Goal: Transaction & Acquisition: Purchase product/service

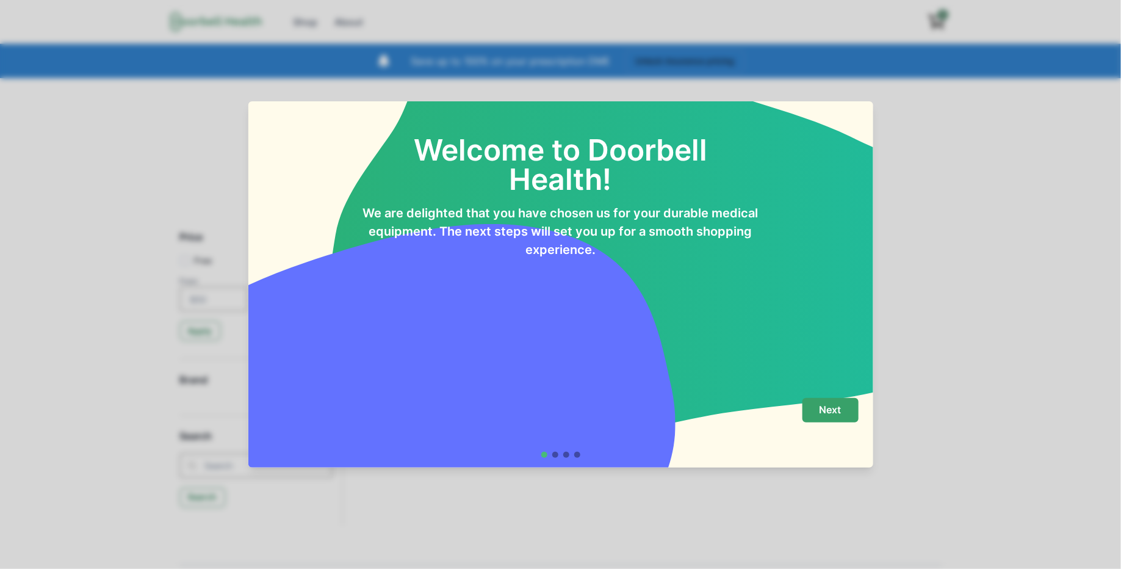
click at [822, 416] on p "Next" at bounding box center [831, 410] width 22 height 12
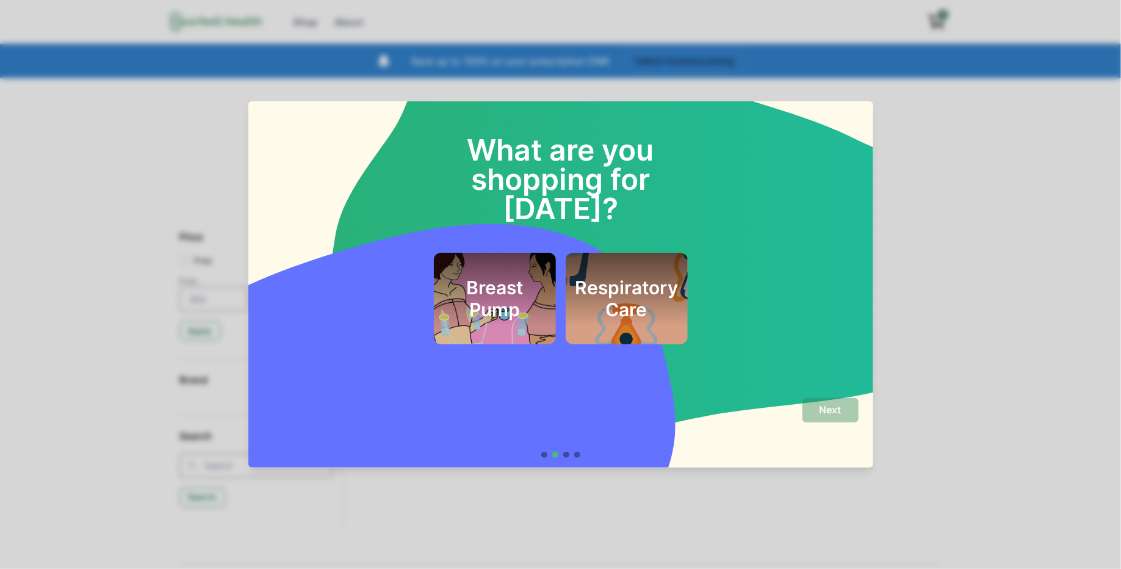
click at [499, 298] on div "Breast Pump" at bounding box center [495, 298] width 93 height 62
click at [825, 406] on p "Next" at bounding box center [831, 410] width 22 height 12
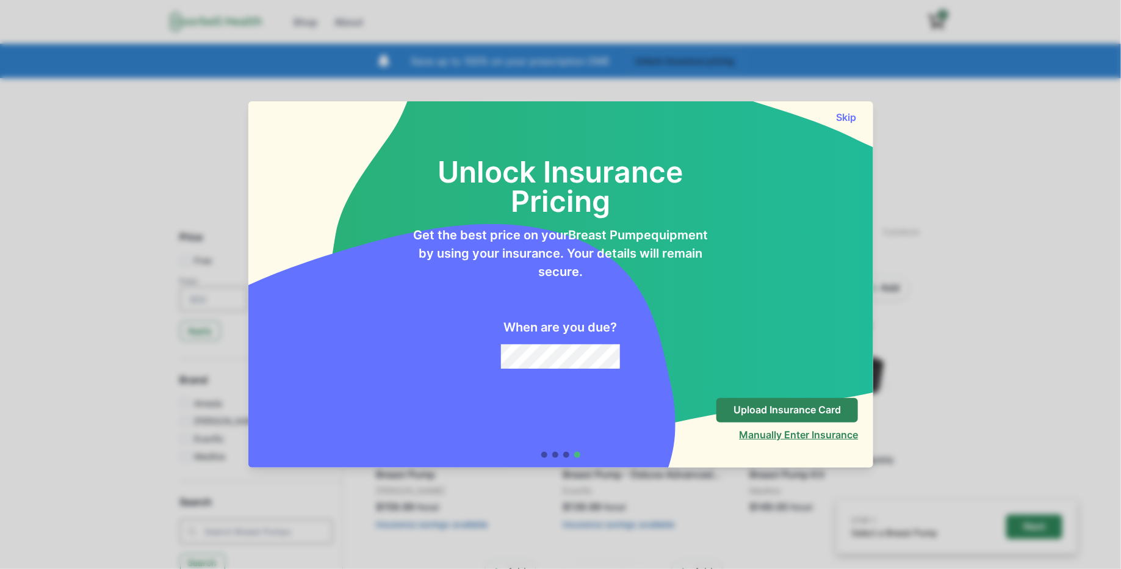
click at [800, 432] on button "Manually Enter Insurance" at bounding box center [798, 434] width 119 height 12
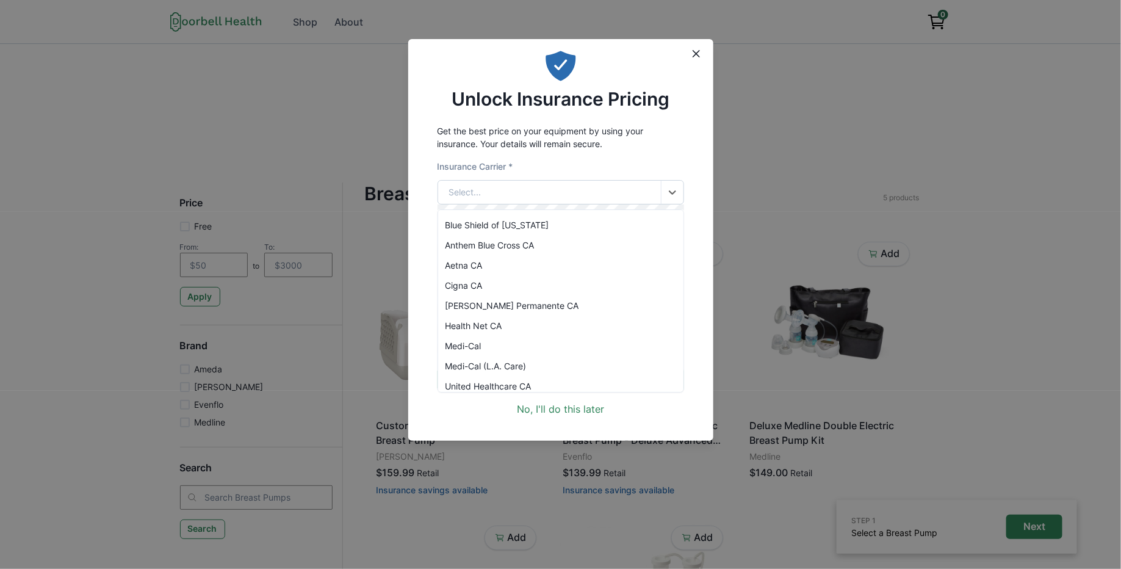
click at [575, 194] on div "Select..." at bounding box center [549, 192] width 223 height 23
click at [538, 236] on div "Anthem Blue Cross CA" at bounding box center [560, 245] width 245 height 20
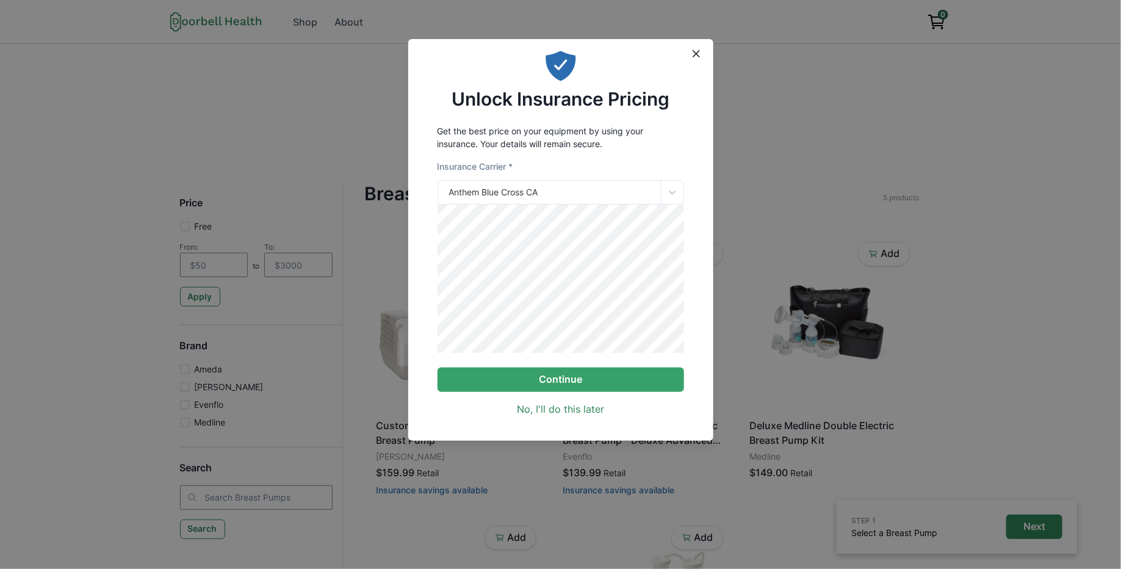
click at [705, 318] on div "Get the best price on your equipment by using your insurance. Your details will…" at bounding box center [560, 270] width 305 height 301
click at [583, 387] on button "Continue" at bounding box center [561, 379] width 247 height 24
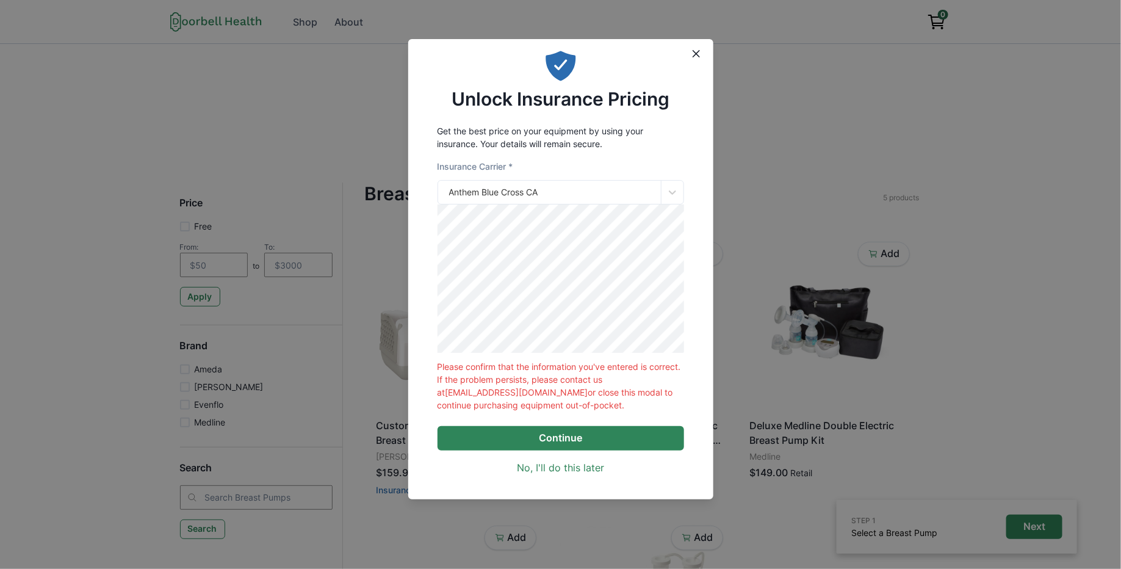
click at [555, 447] on button "Continue" at bounding box center [561, 438] width 247 height 24
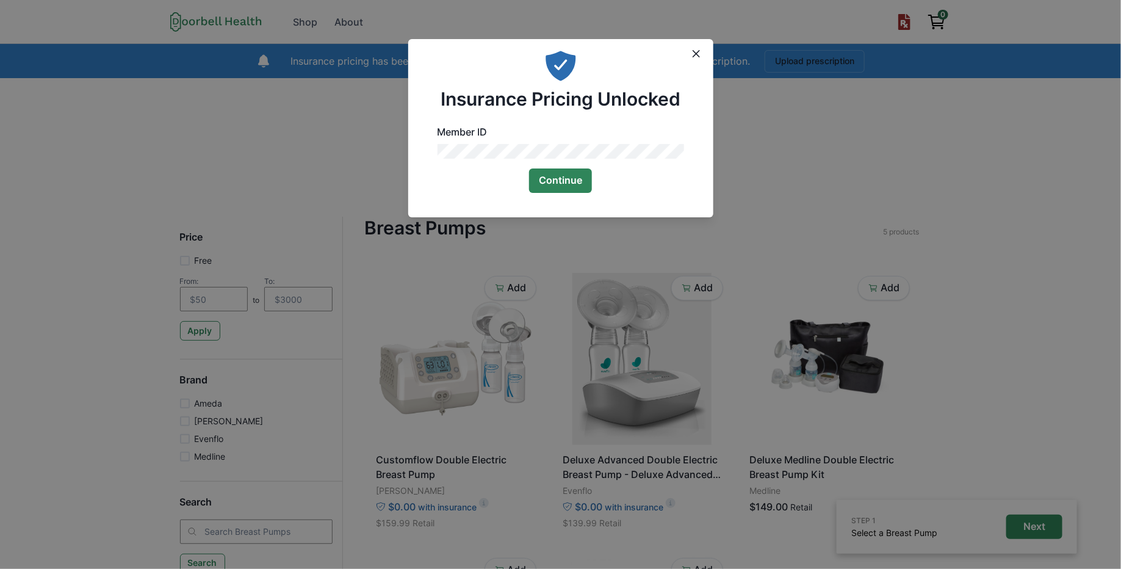
click at [561, 174] on button "Continue" at bounding box center [560, 180] width 63 height 24
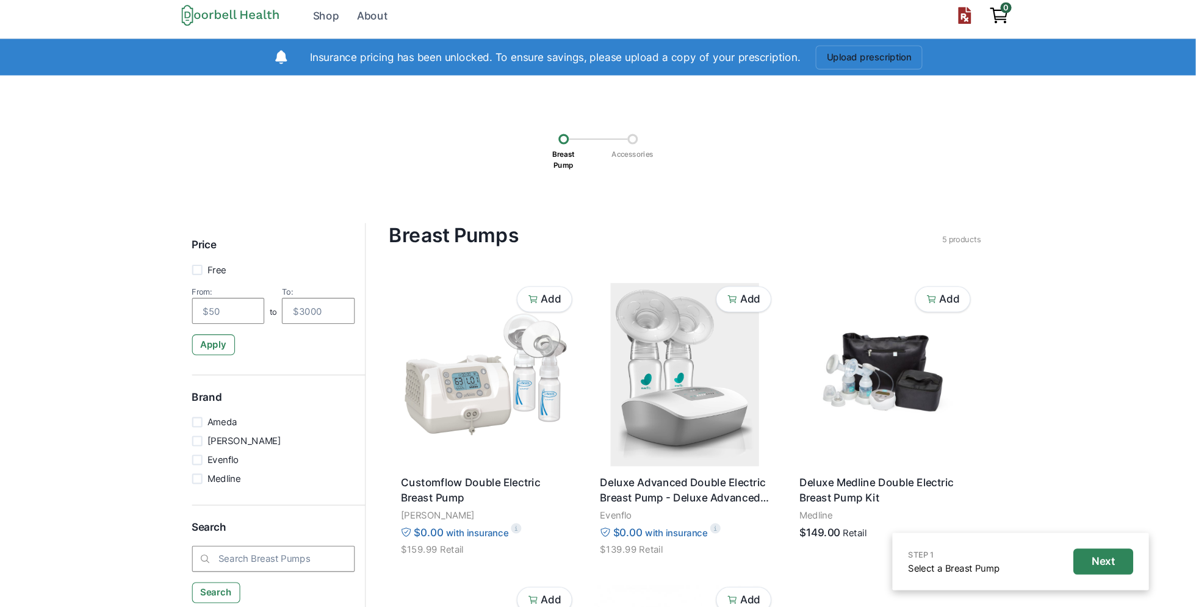
scroll to position [7, 0]
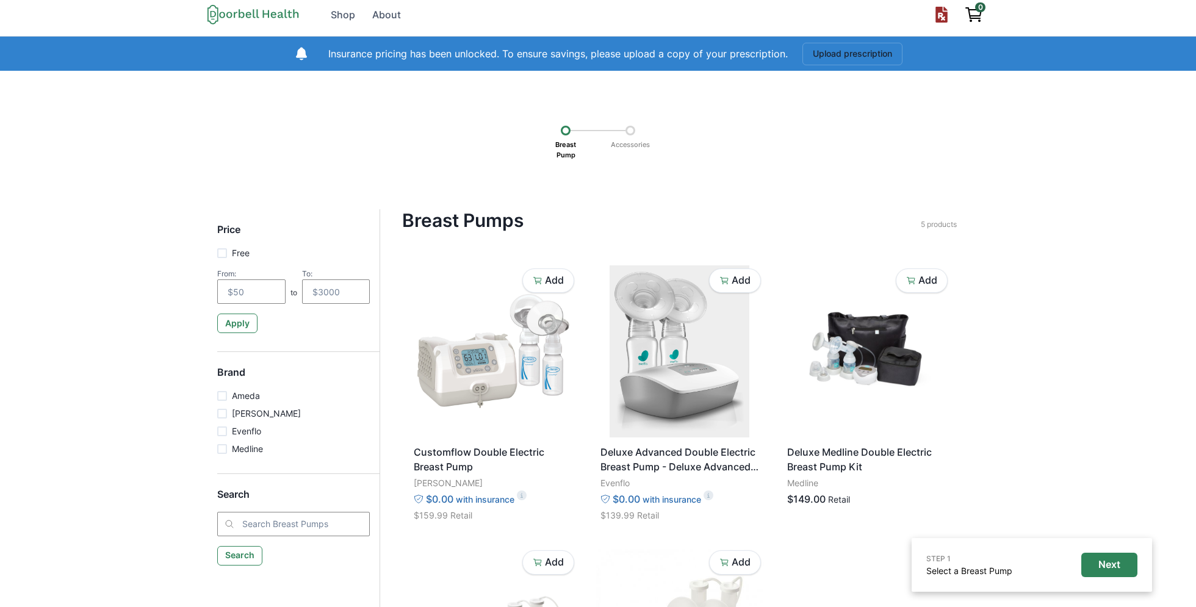
click at [1047, 260] on div "STEP 1 Select a Breast Pump Next Breast Pump Accessories Price Free From: to To…" at bounding box center [598, 452] width 1196 height 762
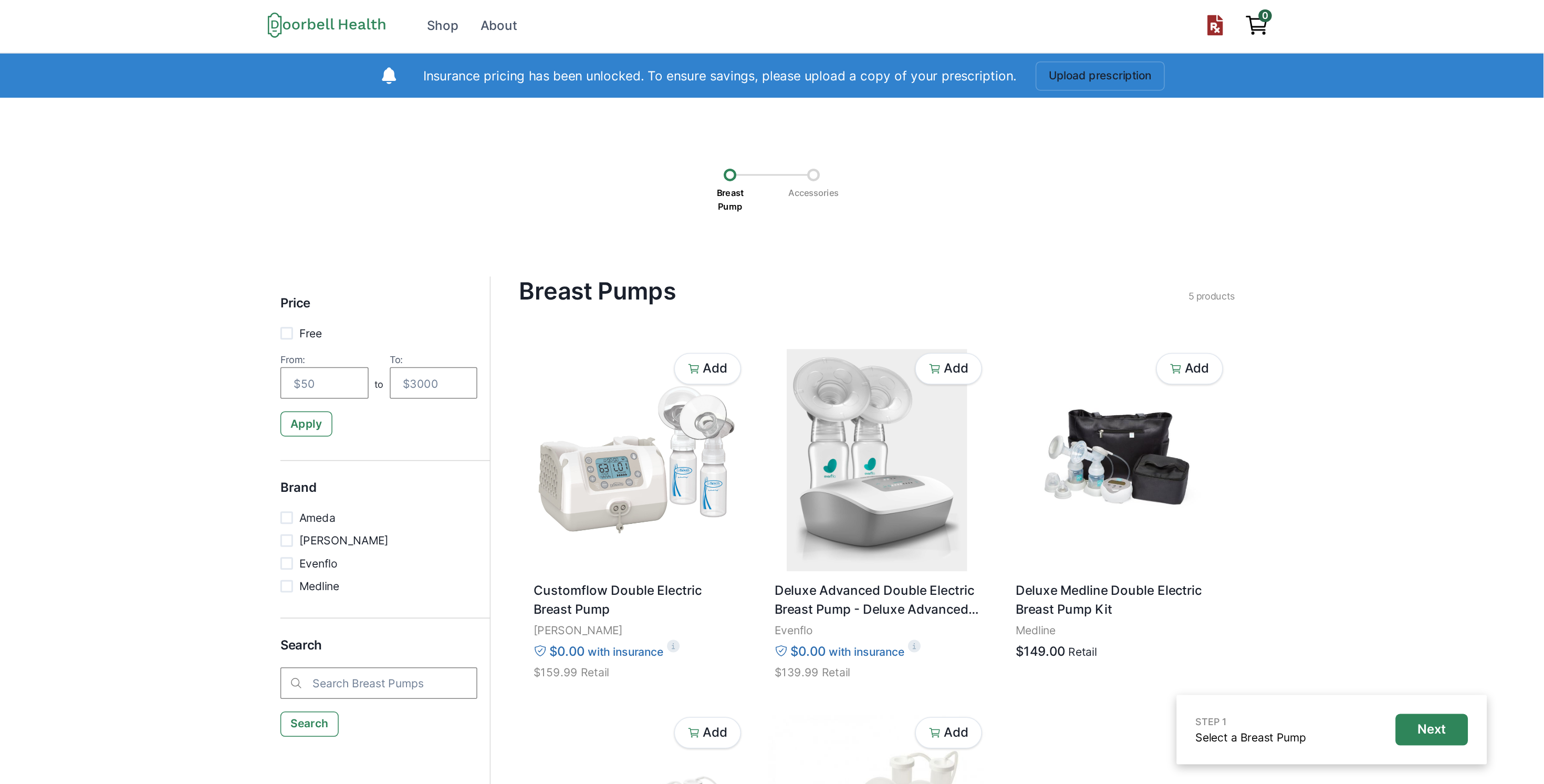
scroll to position [0, 0]
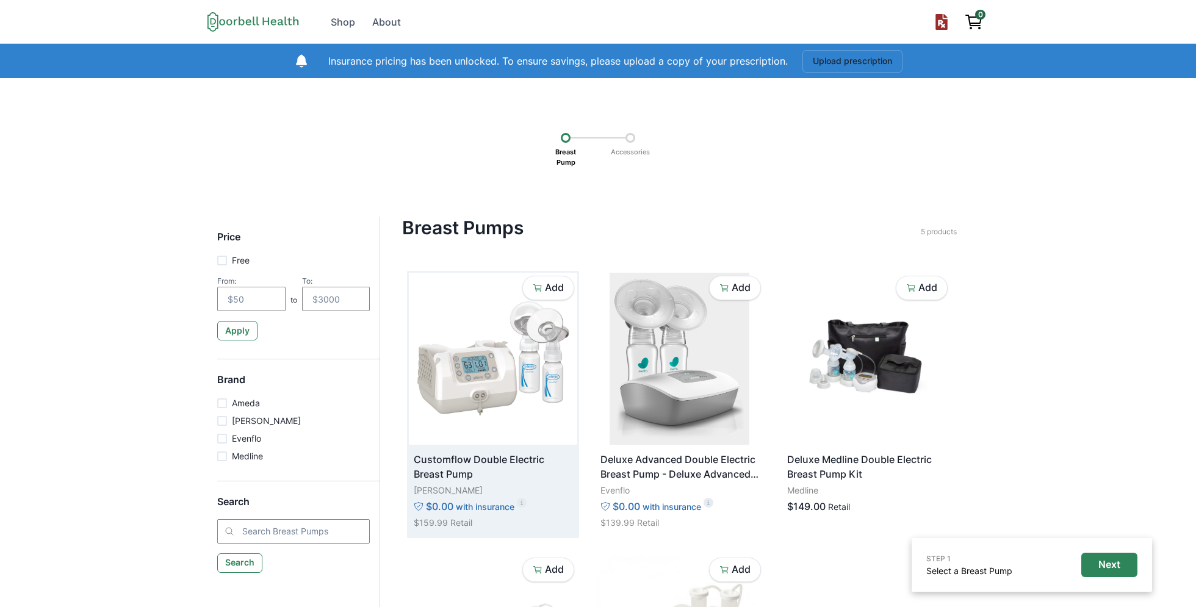
click at [502, 394] on img at bounding box center [493, 359] width 168 height 172
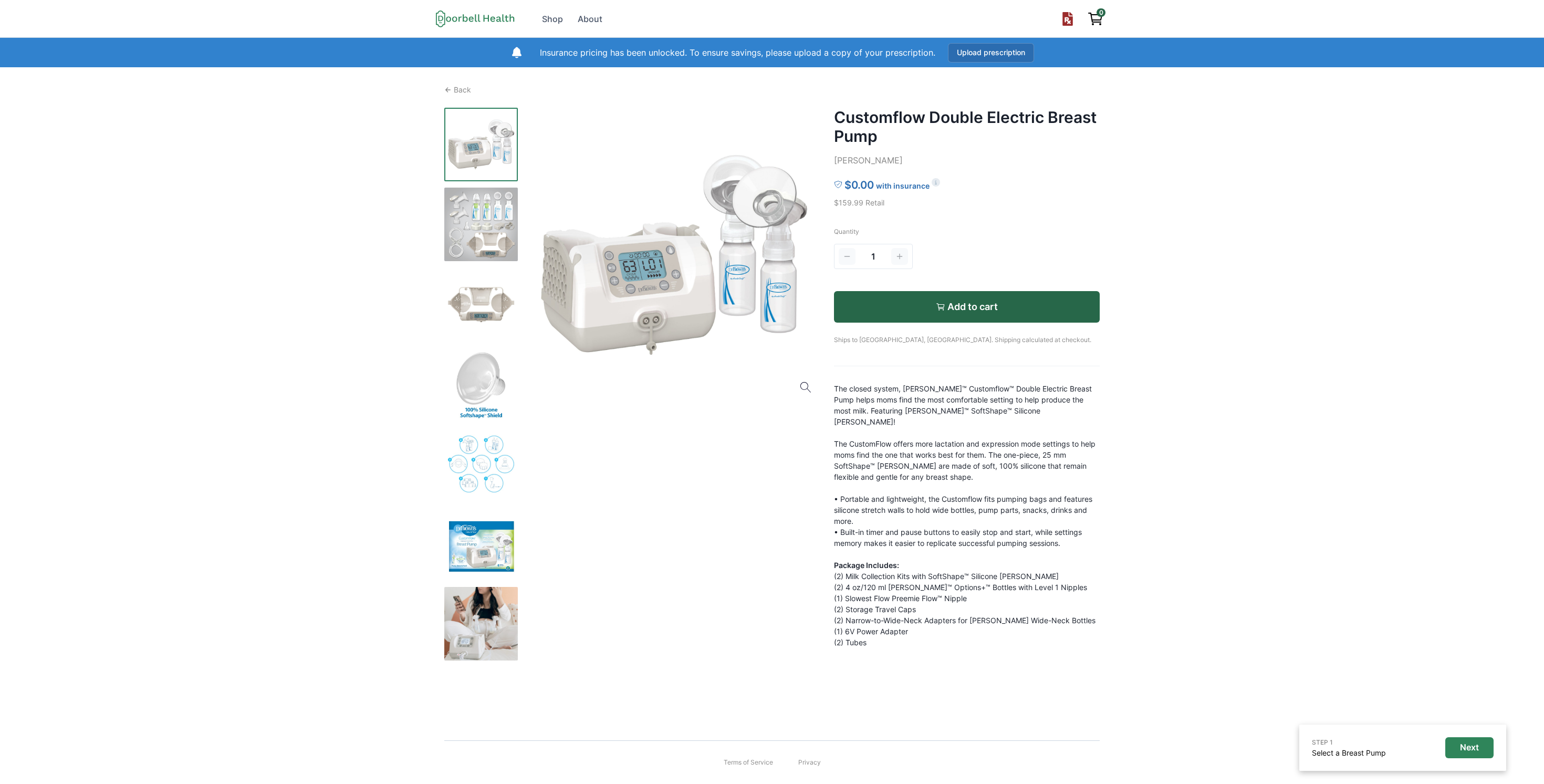
click at [965, 59] on button "Upload prescription" at bounding box center [991, 52] width 86 height 20
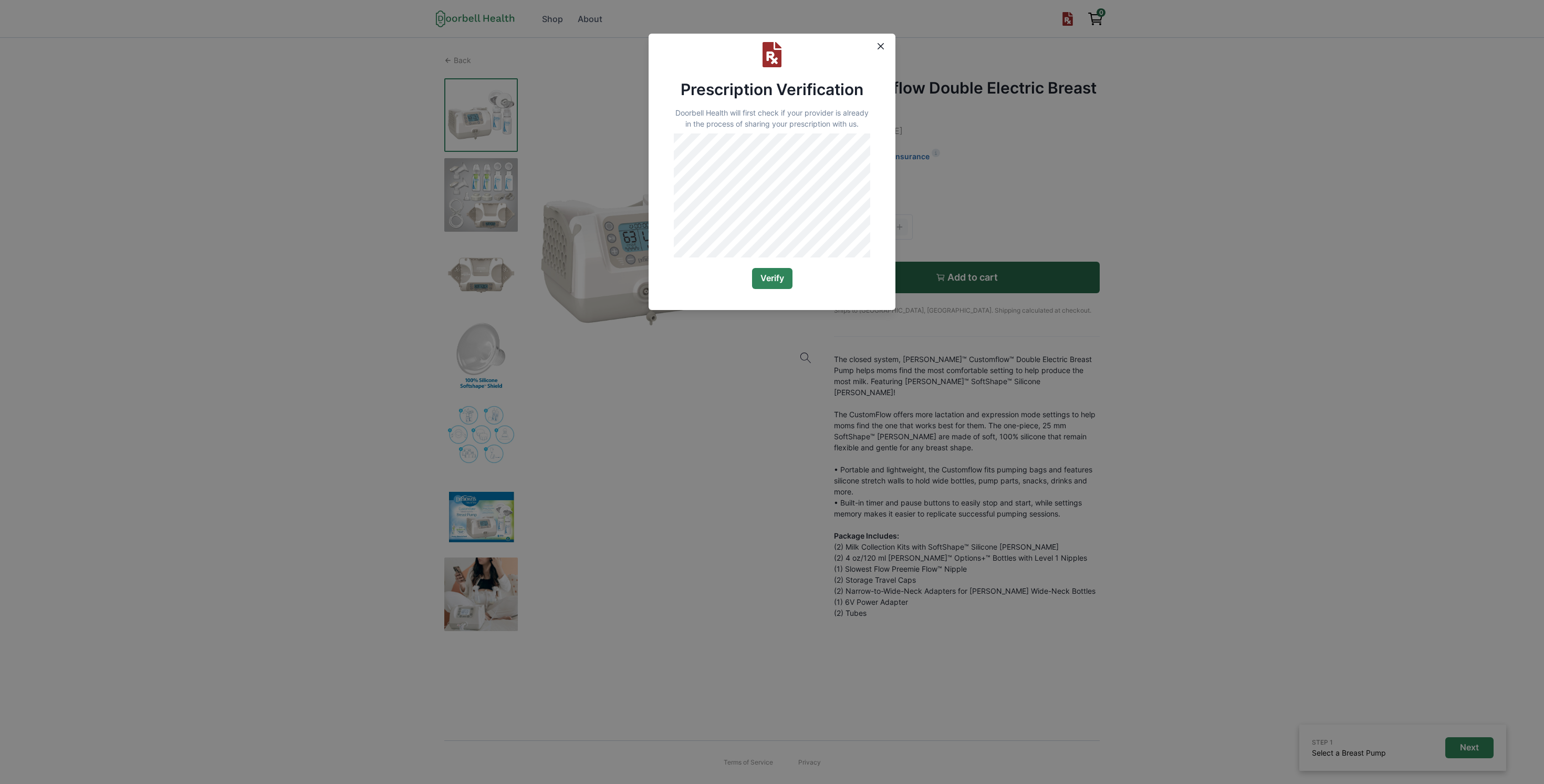
click at [770, 286] on button "Verify" at bounding box center [772, 278] width 40 height 21
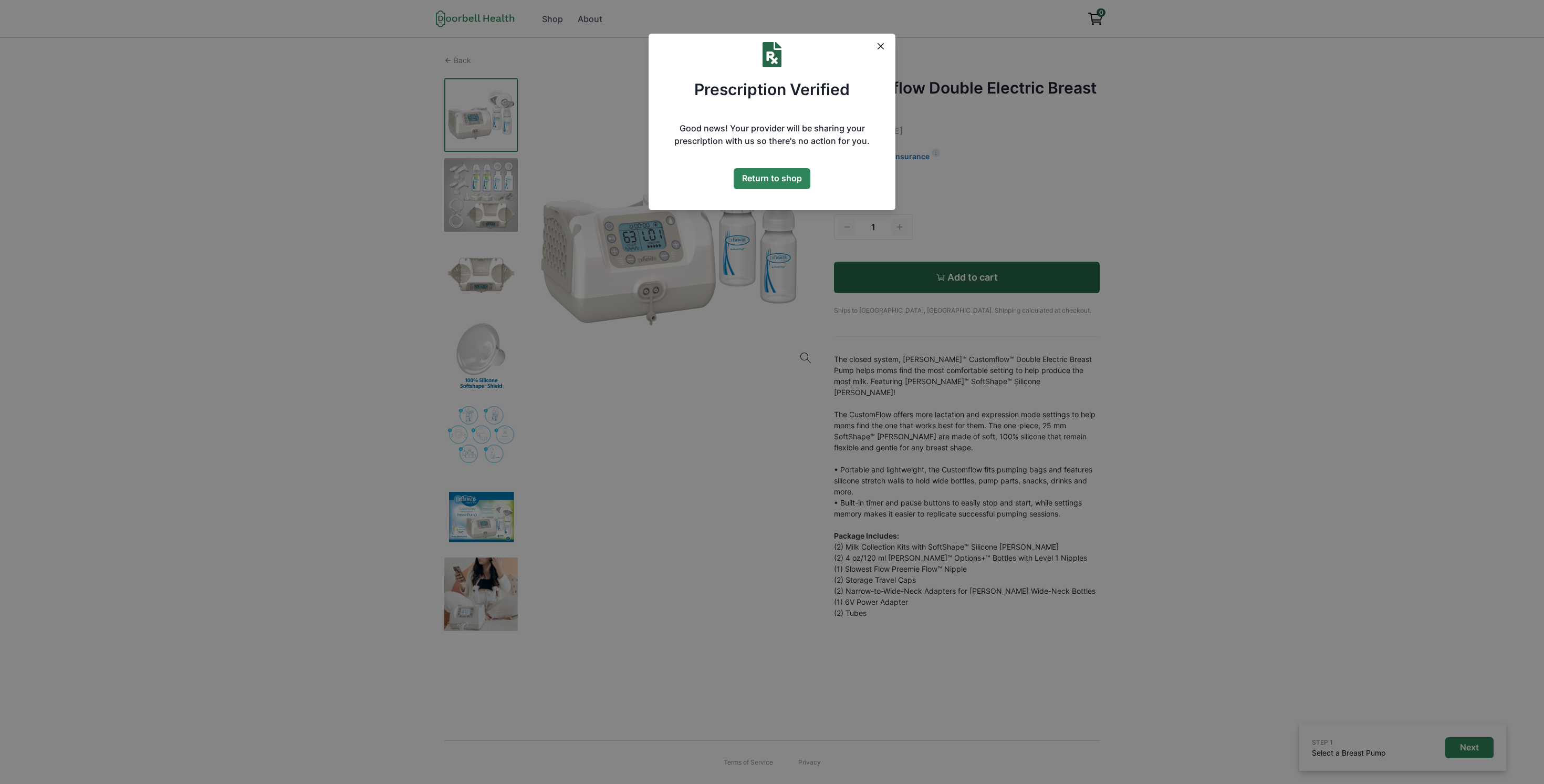
click at [783, 180] on button "Return to shop" at bounding box center [772, 178] width 77 height 21
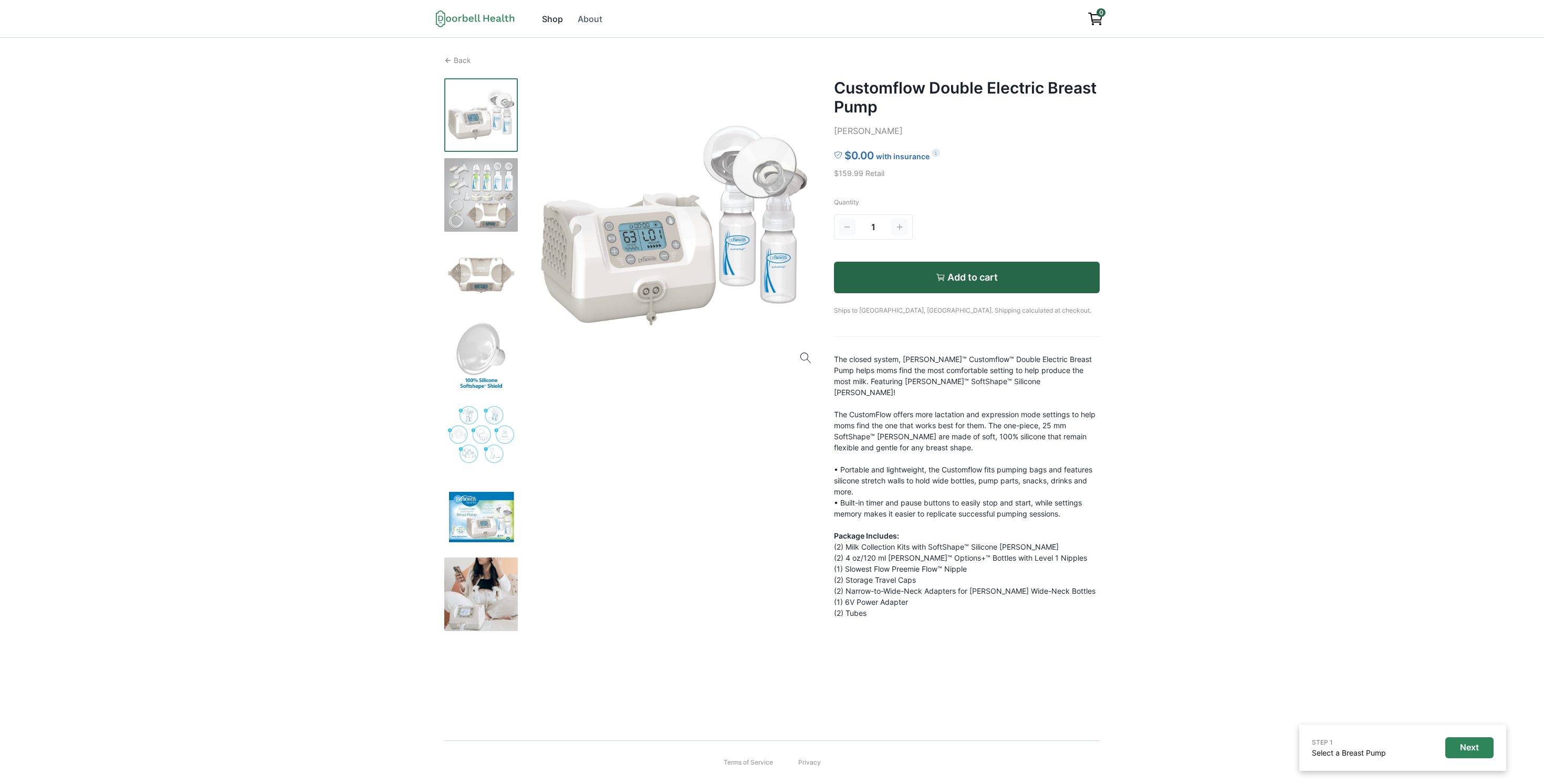
click at [555, 18] on div "Shop" at bounding box center [553, 19] width 21 height 13
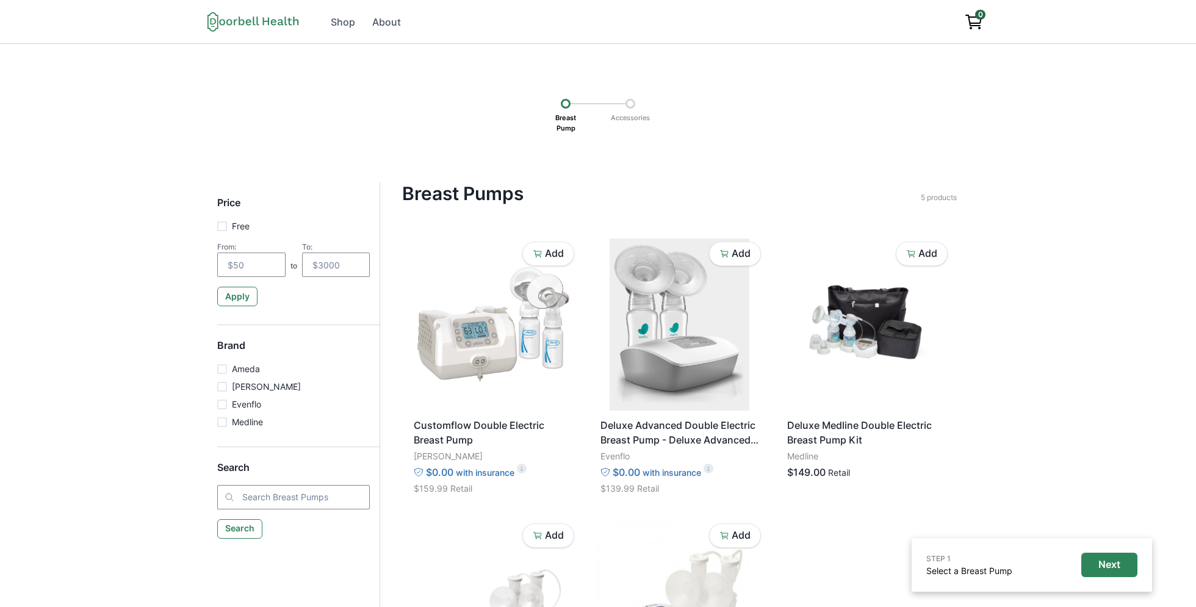
click at [1072, 99] on div "Breast Pump Accessories" at bounding box center [598, 113] width 1111 height 53
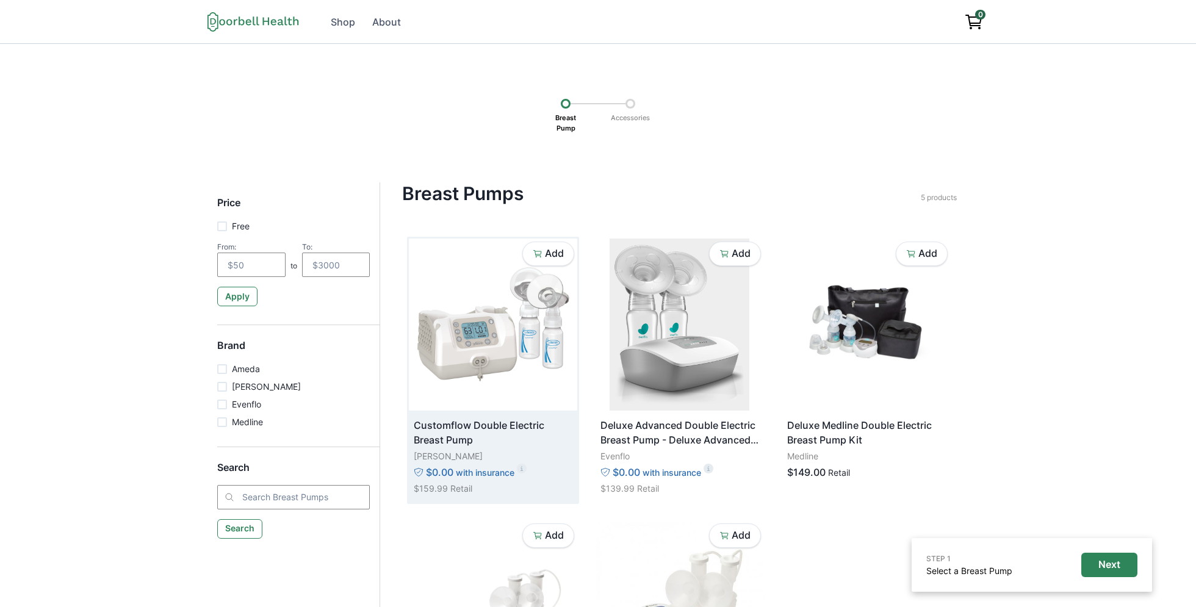
click at [506, 353] on img at bounding box center [493, 325] width 168 height 172
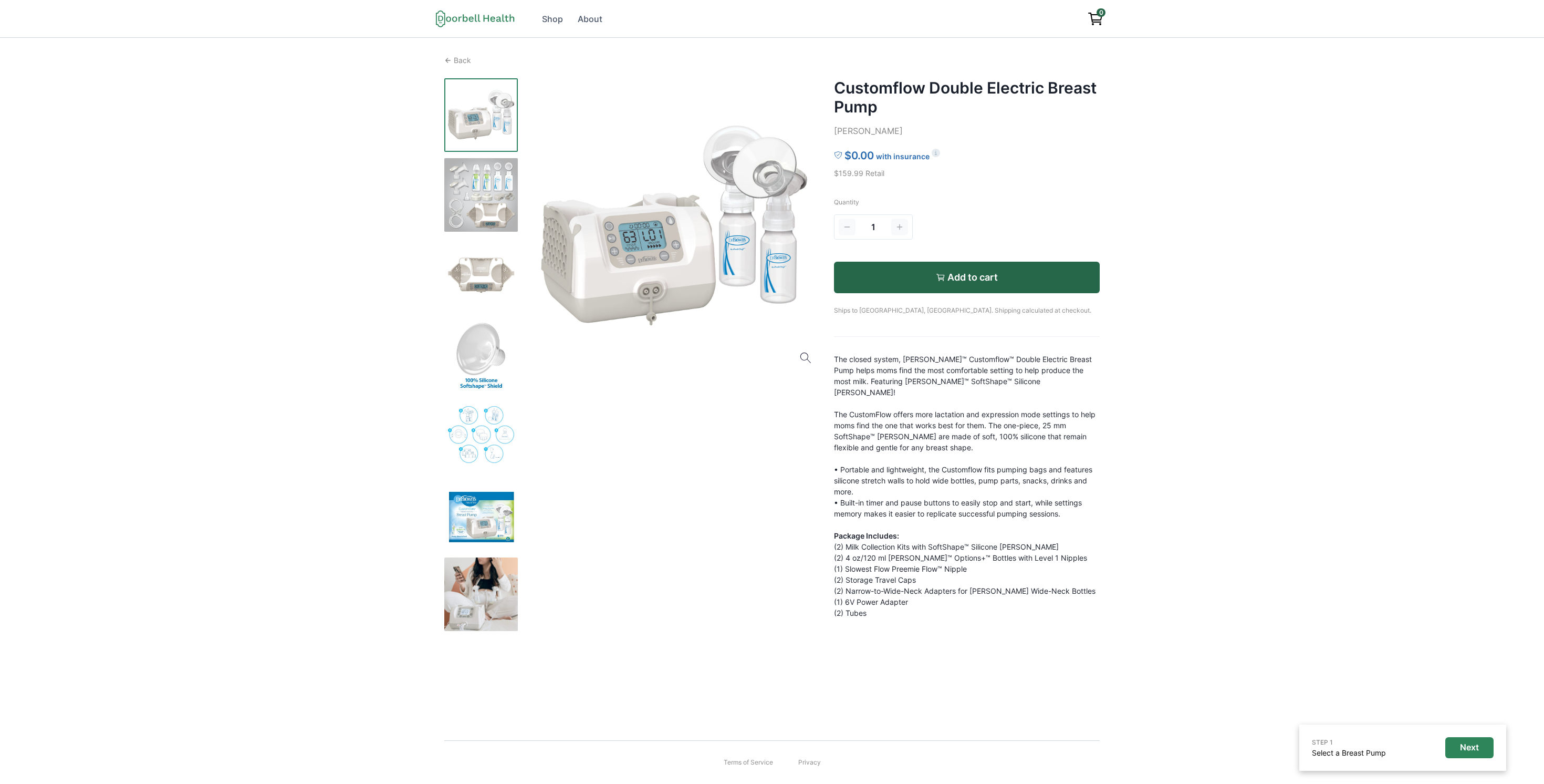
click at [965, 249] on div "Open menu Shop About Terms of Service Privacy Shop About 0 Back Customflow Doub…" at bounding box center [772, 392] width 1544 height 784
click at [961, 281] on p "Add to cart" at bounding box center [973, 277] width 51 height 11
click at [965, 489] on p "Next" at bounding box center [1470, 747] width 19 height 10
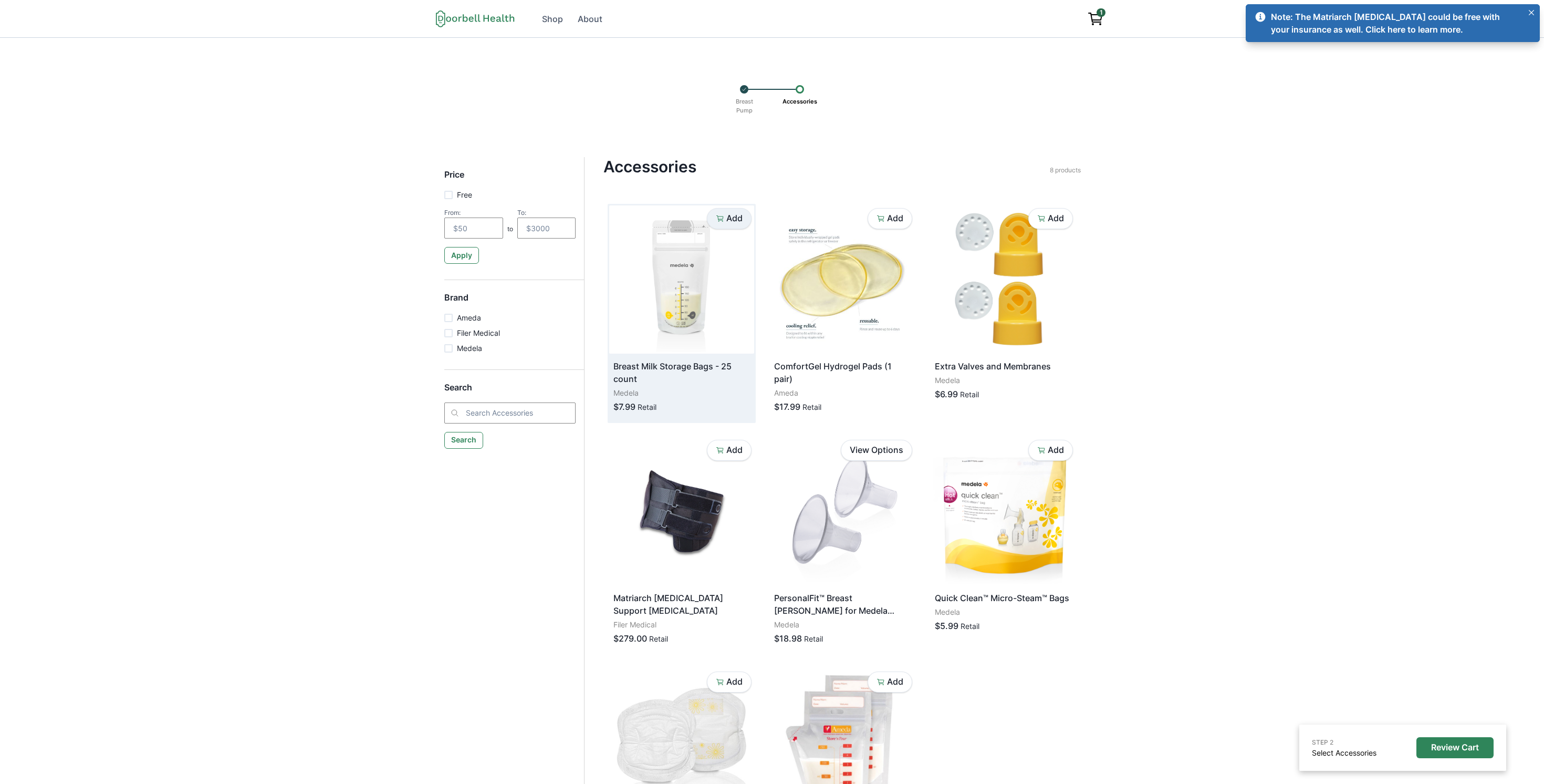
click at [735, 220] on p "Add" at bounding box center [734, 219] width 16 height 10
click at [1461, 750] on p "Review Cart" at bounding box center [1455, 747] width 48 height 10
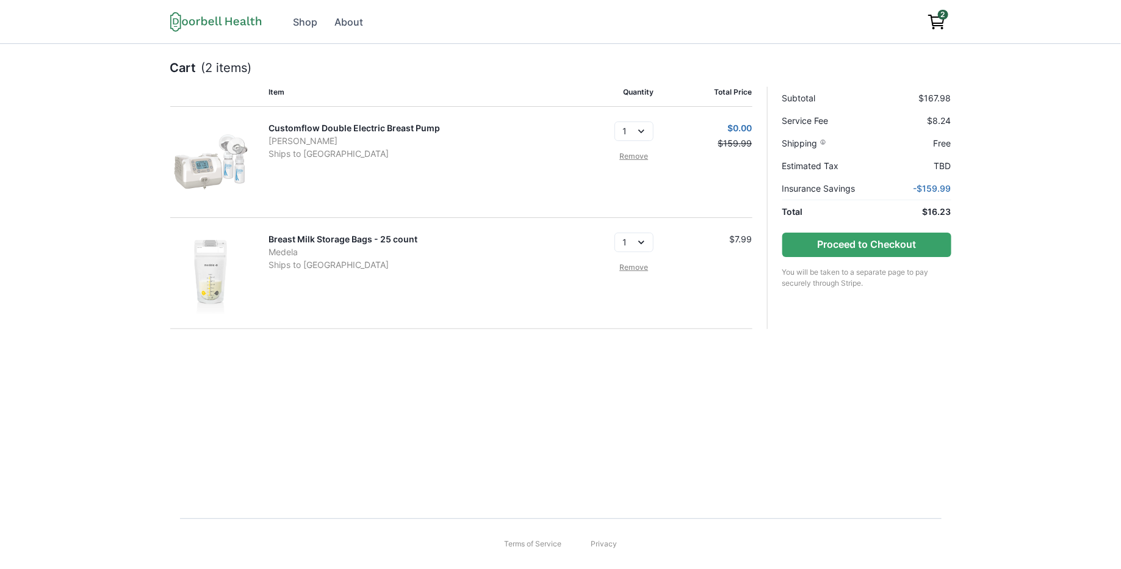
click at [1028, 266] on div "Cart (2 items) Item Quantity Total Price Customflow Double Electric Breast Pump…" at bounding box center [560, 271] width 1121 height 455
